Goal: Transaction & Acquisition: Purchase product/service

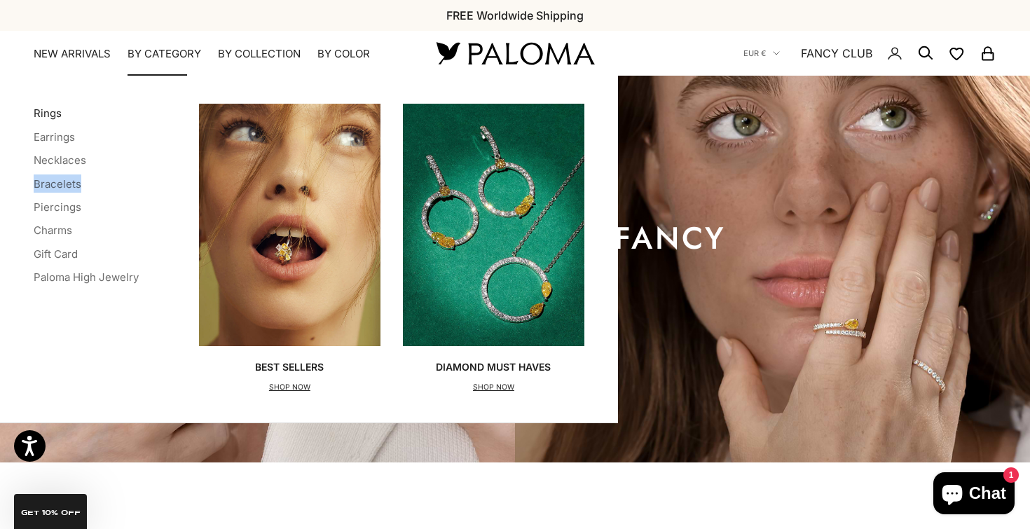
click at [49, 109] on link "Rings" at bounding box center [48, 113] width 28 height 13
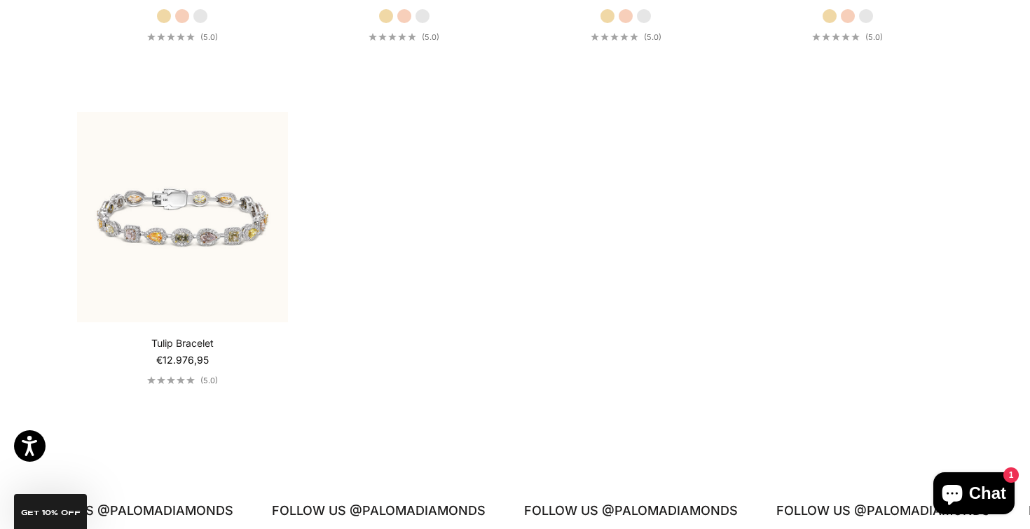
scroll to position [1150, 0]
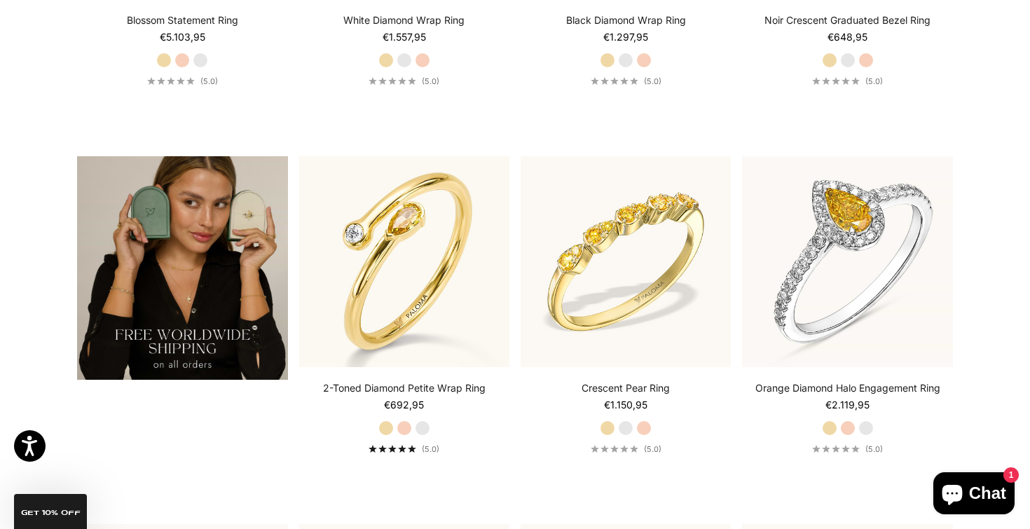
scroll to position [2485, 0]
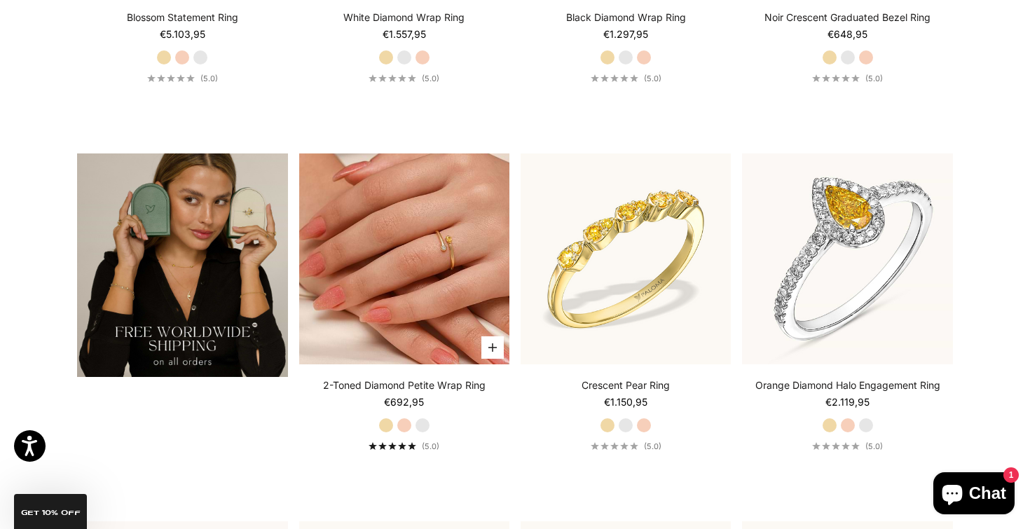
click at [414, 225] on img at bounding box center [404, 259] width 210 height 210
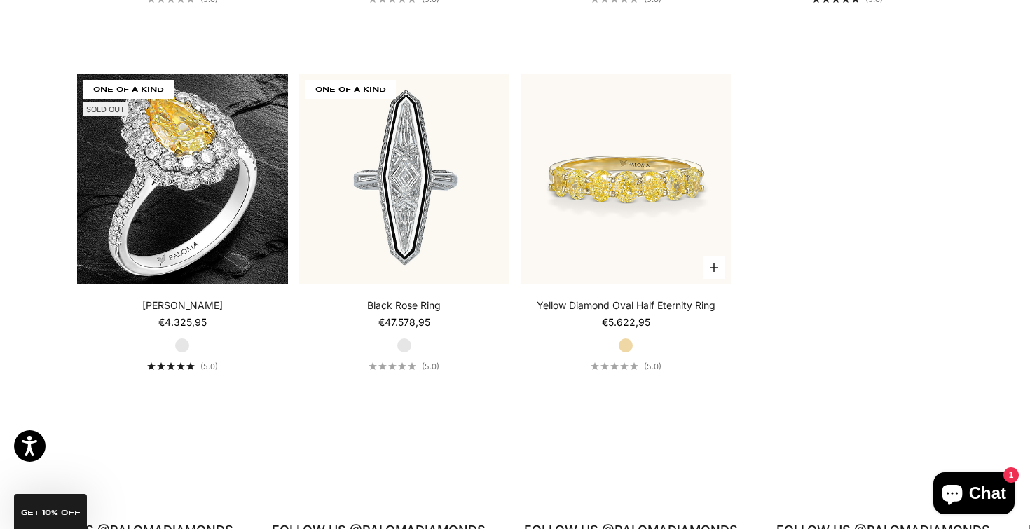
scroll to position [6281, 0]
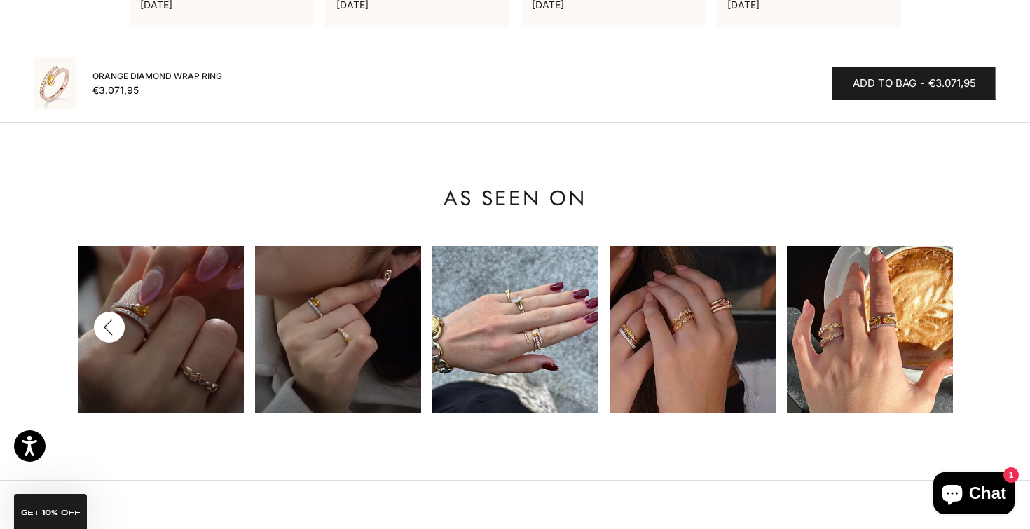
scroll to position [1279, 0]
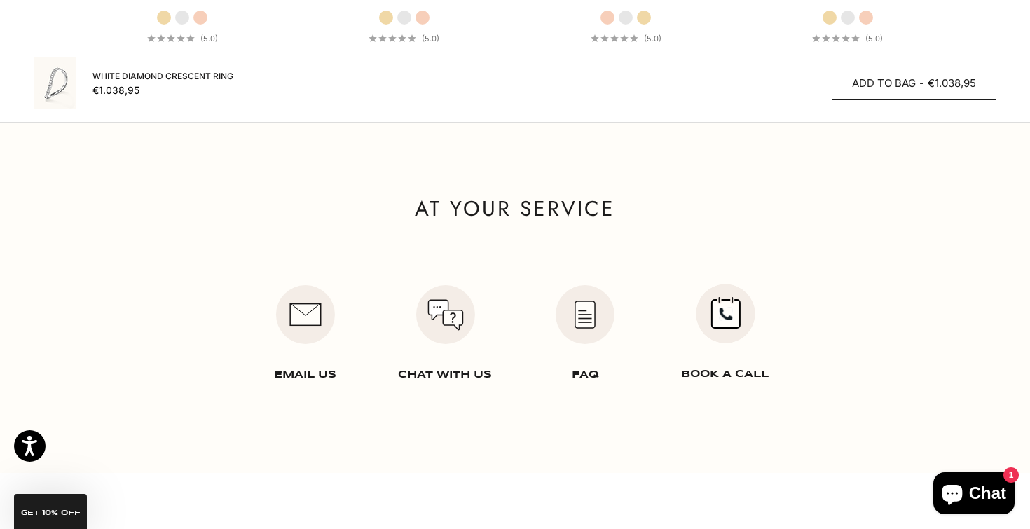
scroll to position [1944, 0]
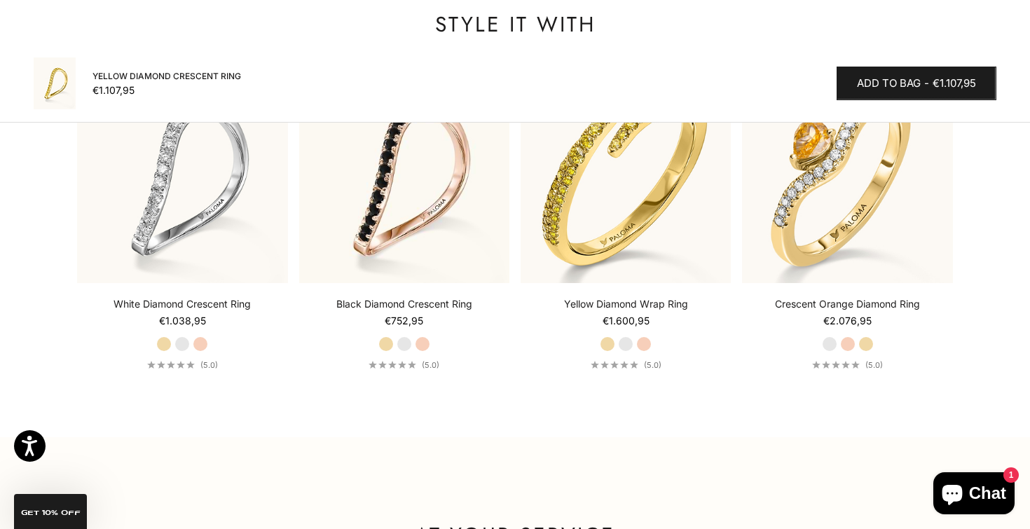
scroll to position [1542, 0]
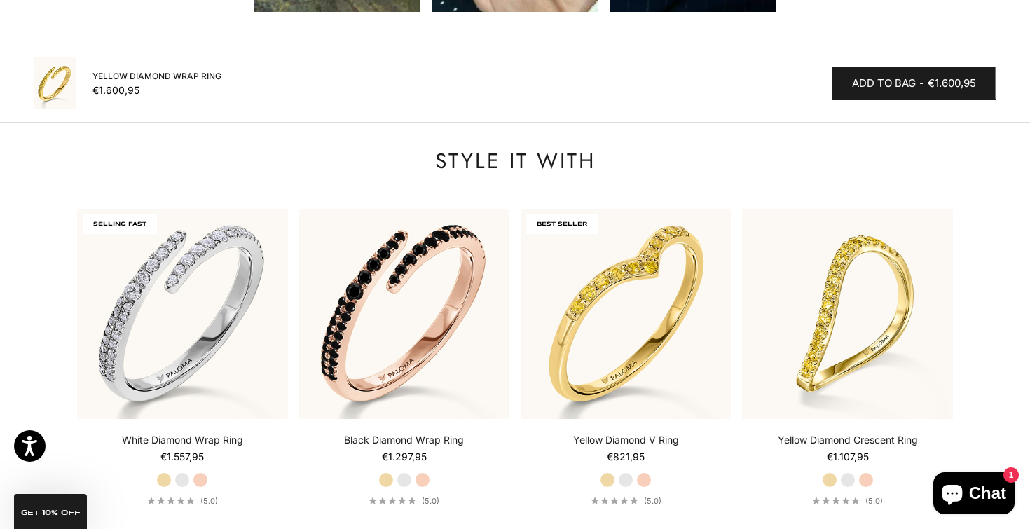
scroll to position [1616, 0]
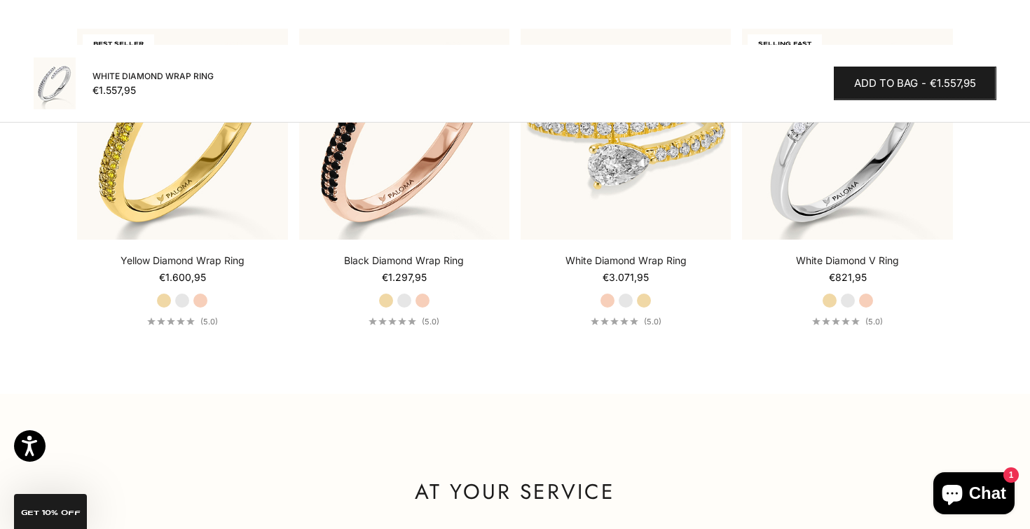
scroll to position [1778, 0]
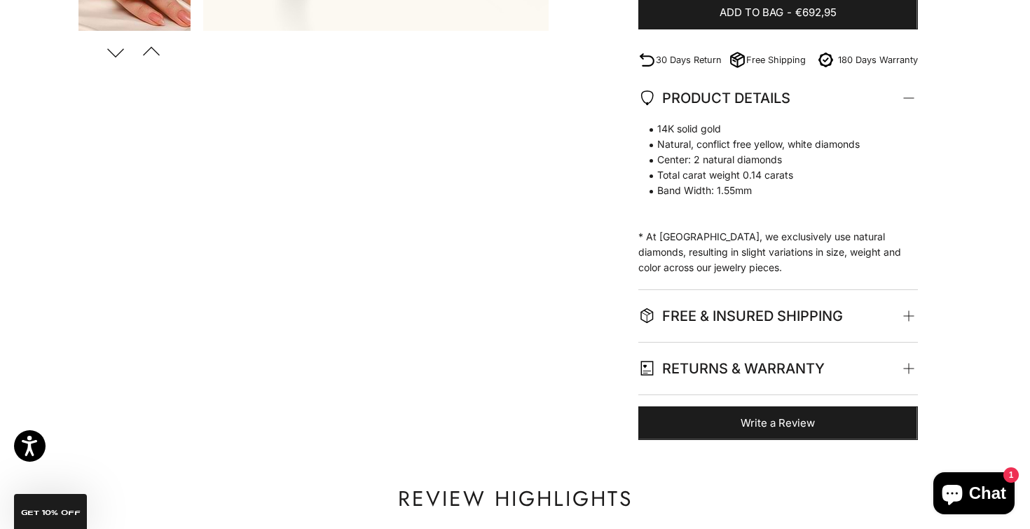
scroll to position [496, 0]
